Goal: Find specific page/section: Find specific page/section

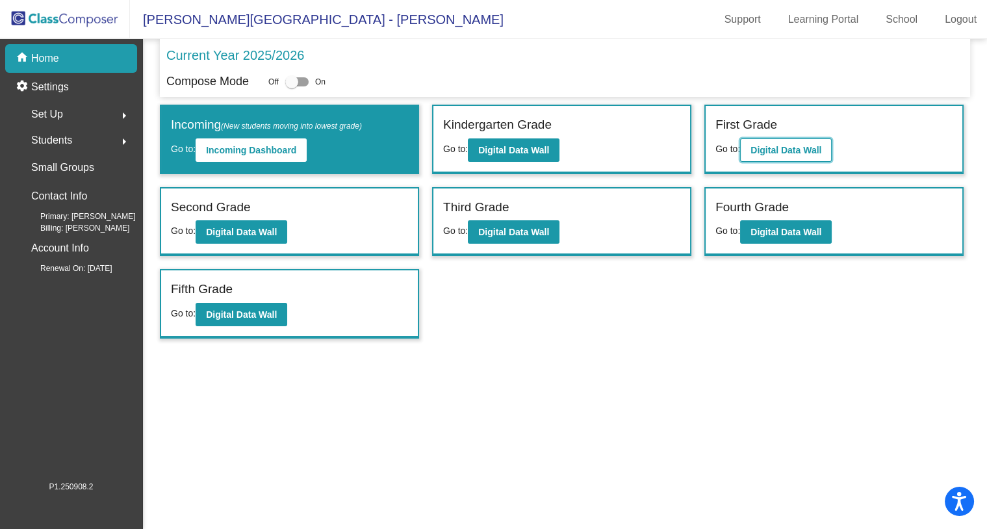
click at [759, 151] on b "Digital Data Wall" at bounding box center [785, 150] width 71 height 10
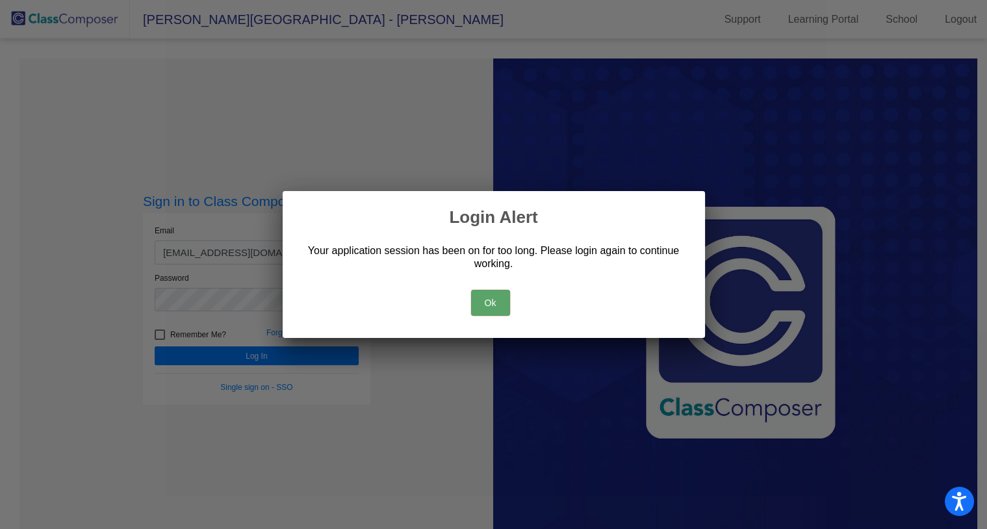
click at [495, 290] on button "Ok" at bounding box center [490, 303] width 39 height 26
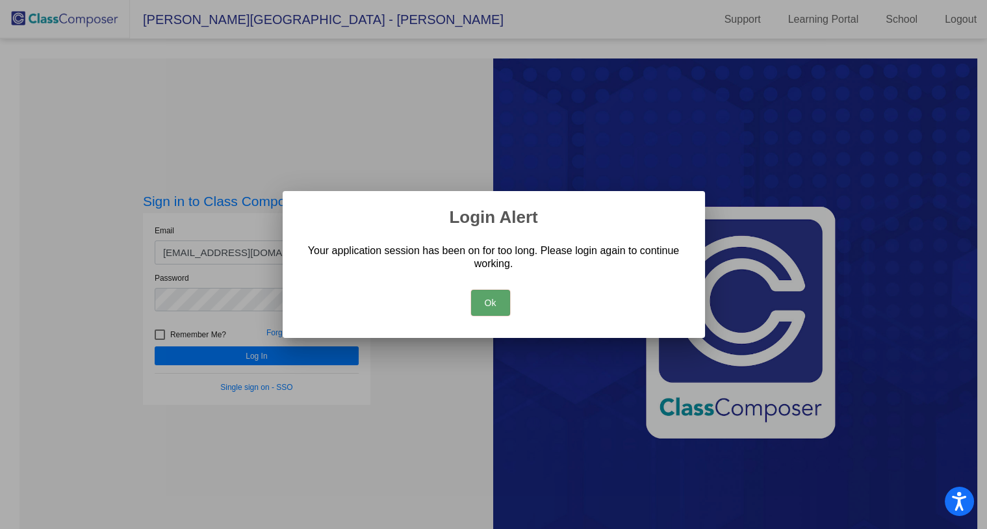
click at [481, 295] on button "Ok" at bounding box center [490, 303] width 39 height 26
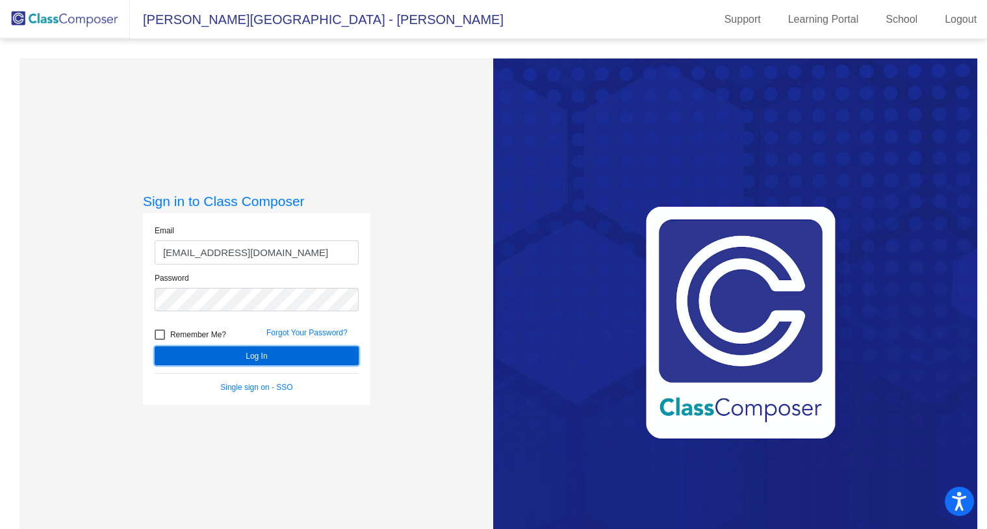
click at [334, 351] on button "Log In" at bounding box center [257, 355] width 204 height 19
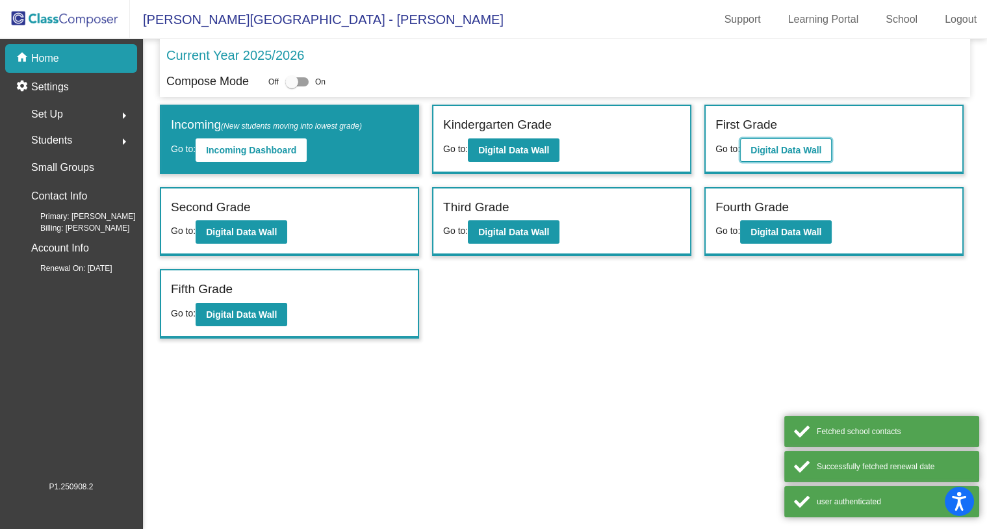
click at [821, 151] on b "Digital Data Wall" at bounding box center [785, 150] width 71 height 10
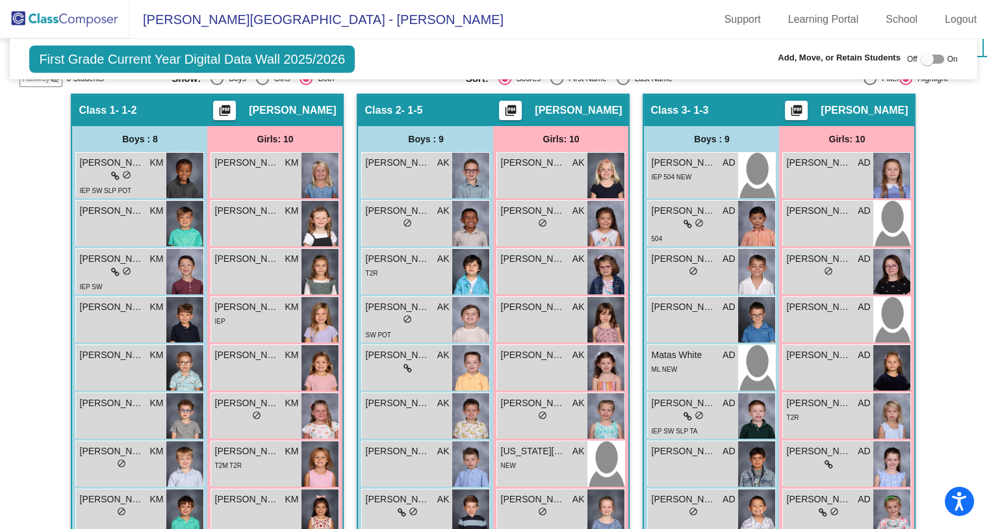
scroll to position [273, 0]
